Goal: Find specific page/section: Find specific page/section

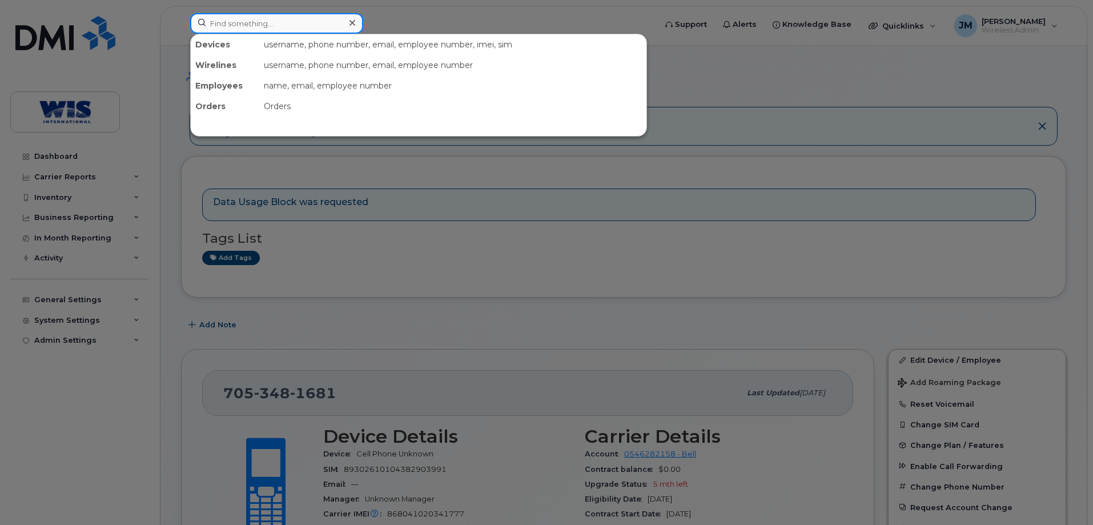
click at [235, 26] on input at bounding box center [276, 23] width 173 height 21
paste input "014299000255382"
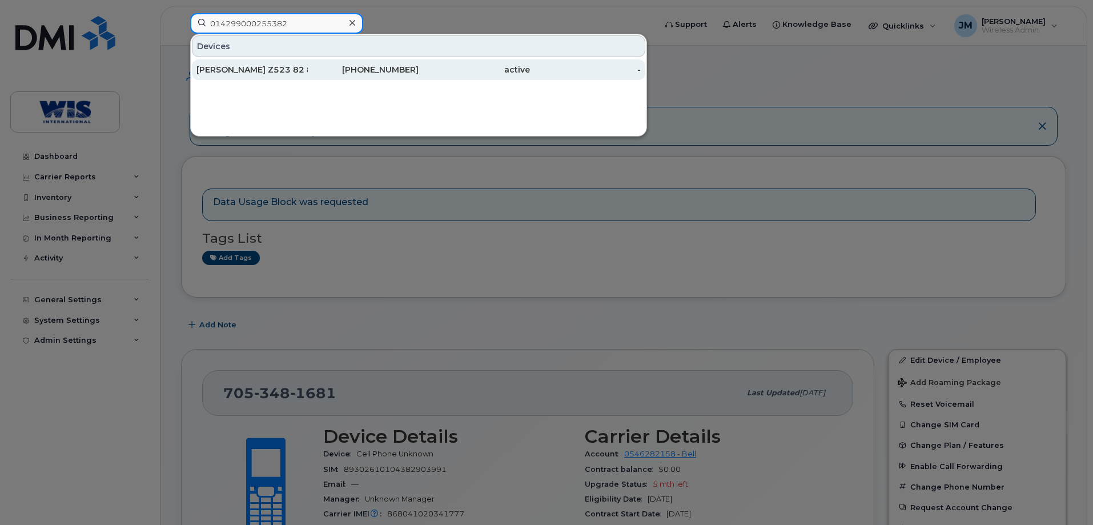
type input "014299000255382"
click at [242, 66] on div "[PERSON_NAME] Z523 82 8102" at bounding box center [251, 69] width 111 height 11
